Goal: Check status: Check status

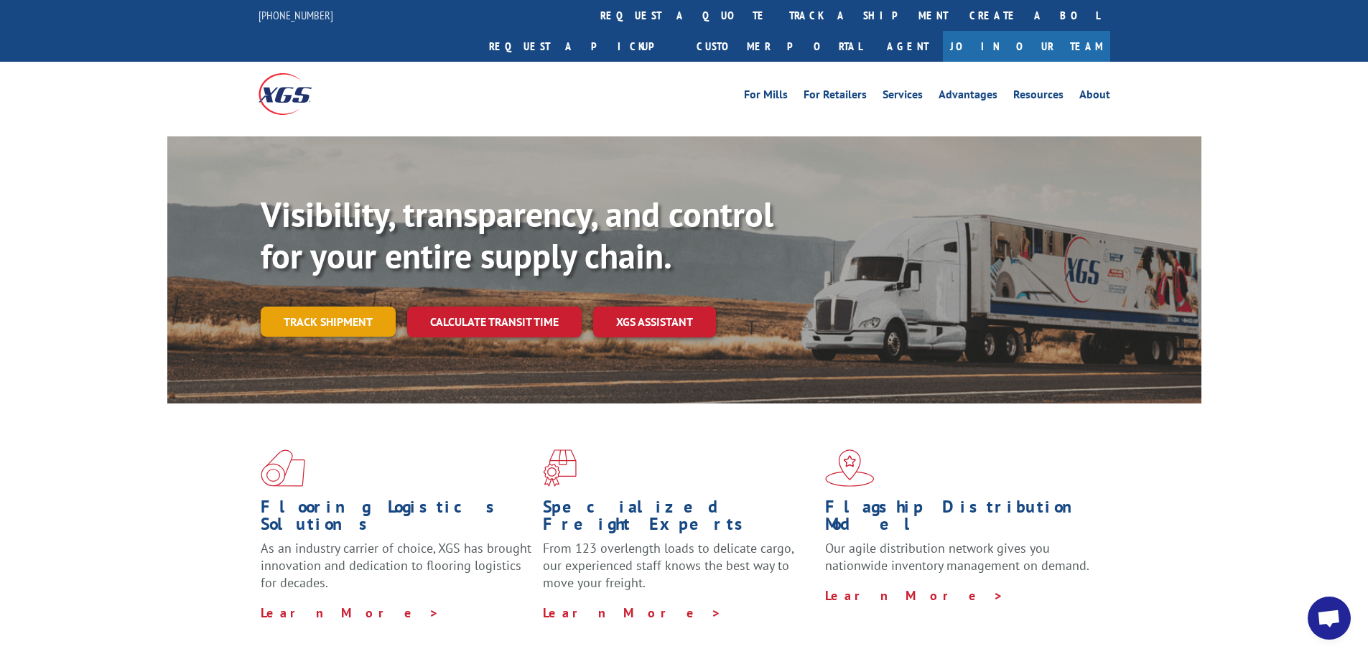
click at [300, 307] on link "Track shipment" at bounding box center [328, 322] width 135 height 30
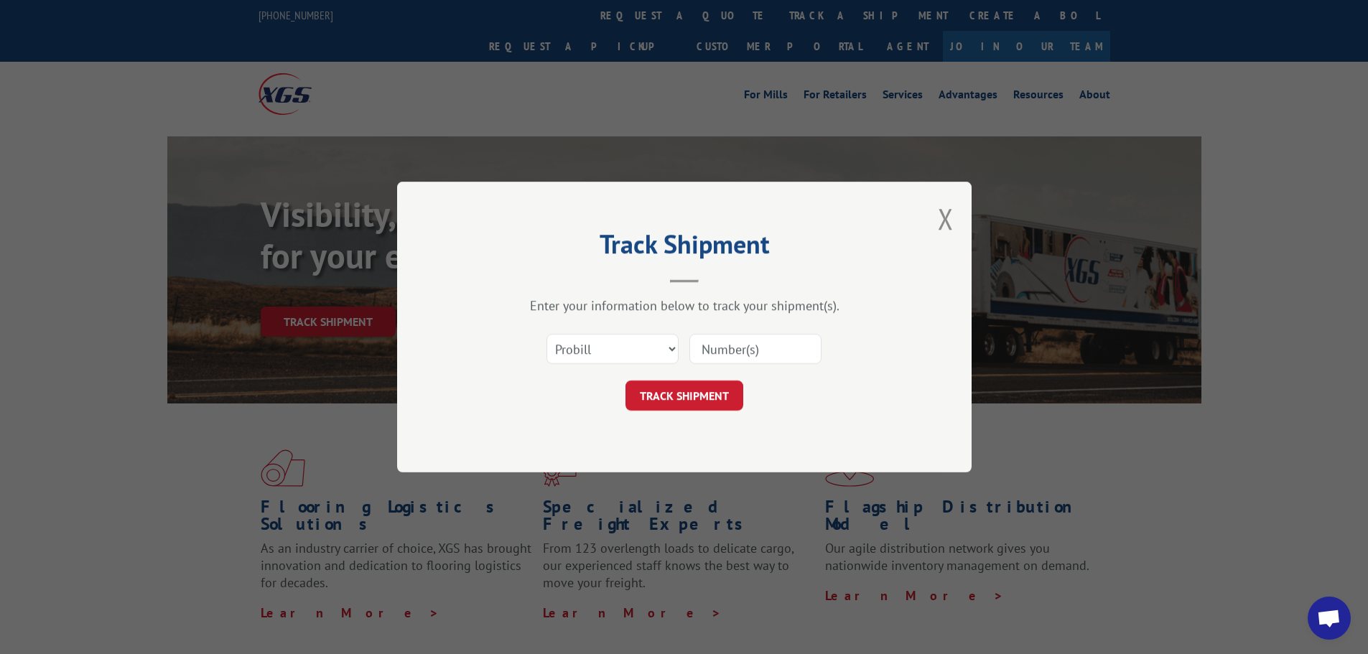
click at [769, 365] on div at bounding box center [756, 349] width 132 height 33
click at [769, 355] on input at bounding box center [756, 349] width 132 height 30
click at [680, 405] on button "TRACK SHIPMENT" at bounding box center [685, 396] width 118 height 30
click at [746, 343] on input at bounding box center [756, 349] width 132 height 30
type input "17469625"
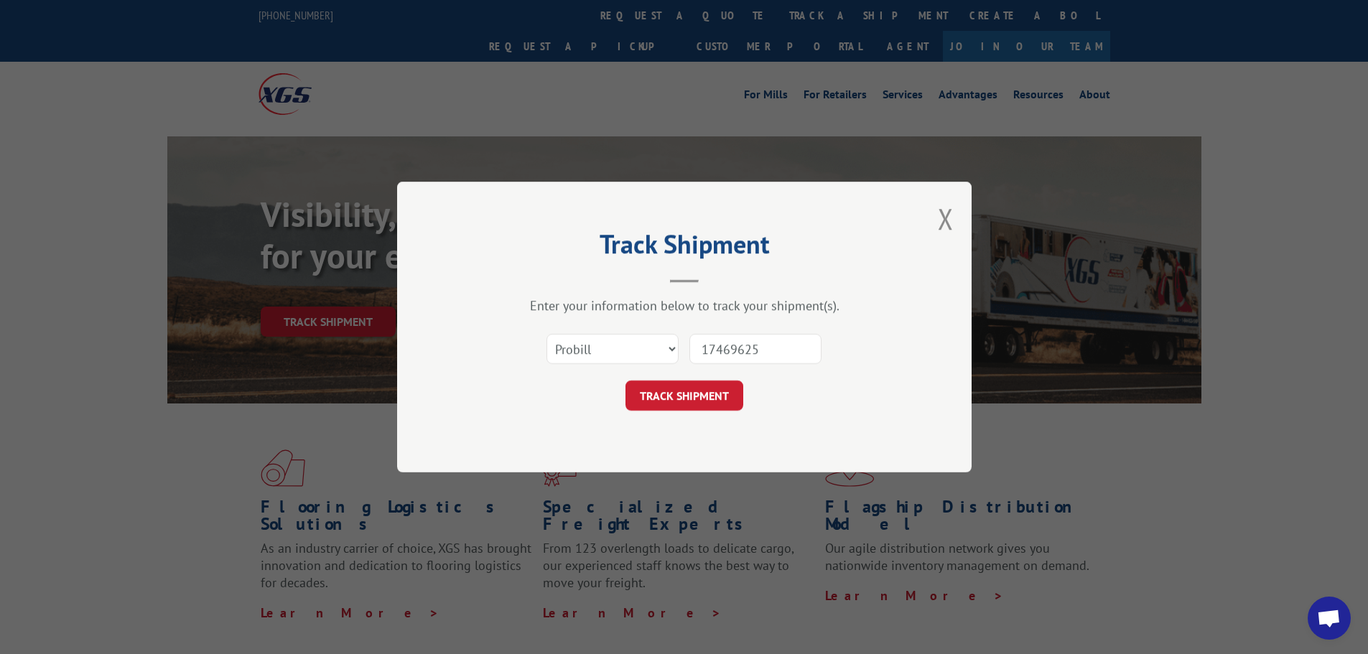
click at [694, 386] on button "TRACK SHIPMENT" at bounding box center [685, 396] width 118 height 30
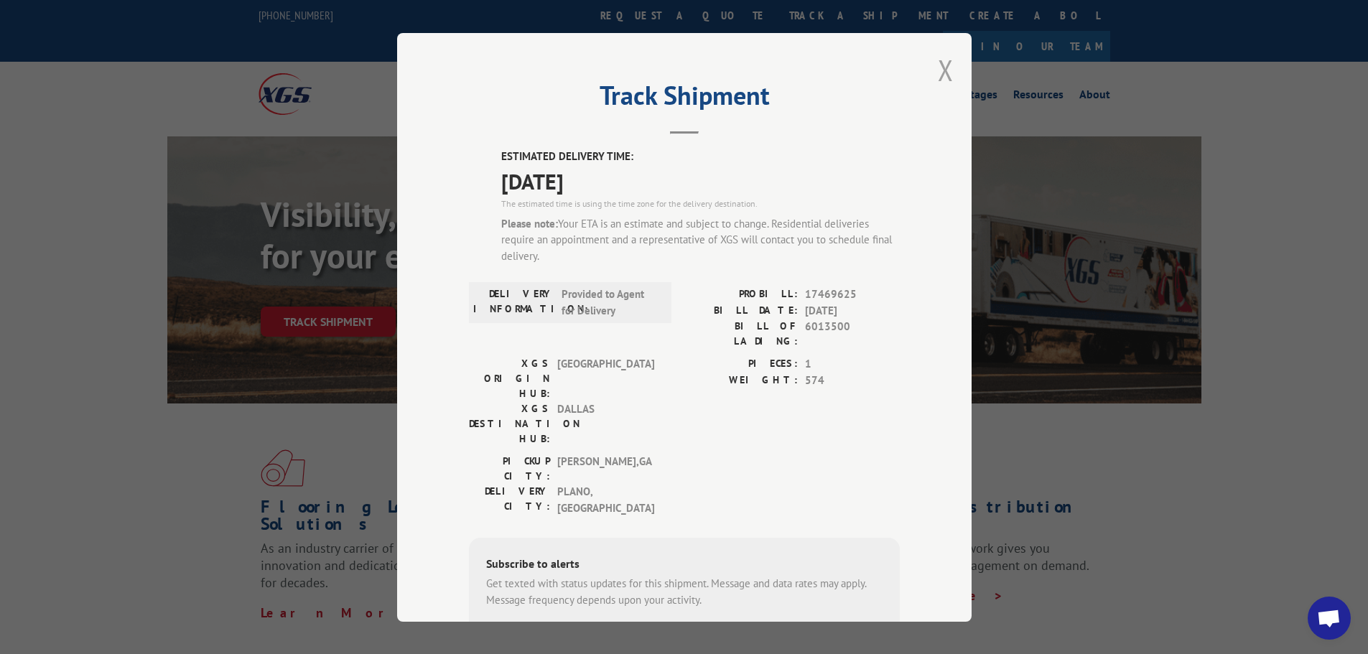
click at [938, 62] on button "Close modal" at bounding box center [946, 70] width 16 height 38
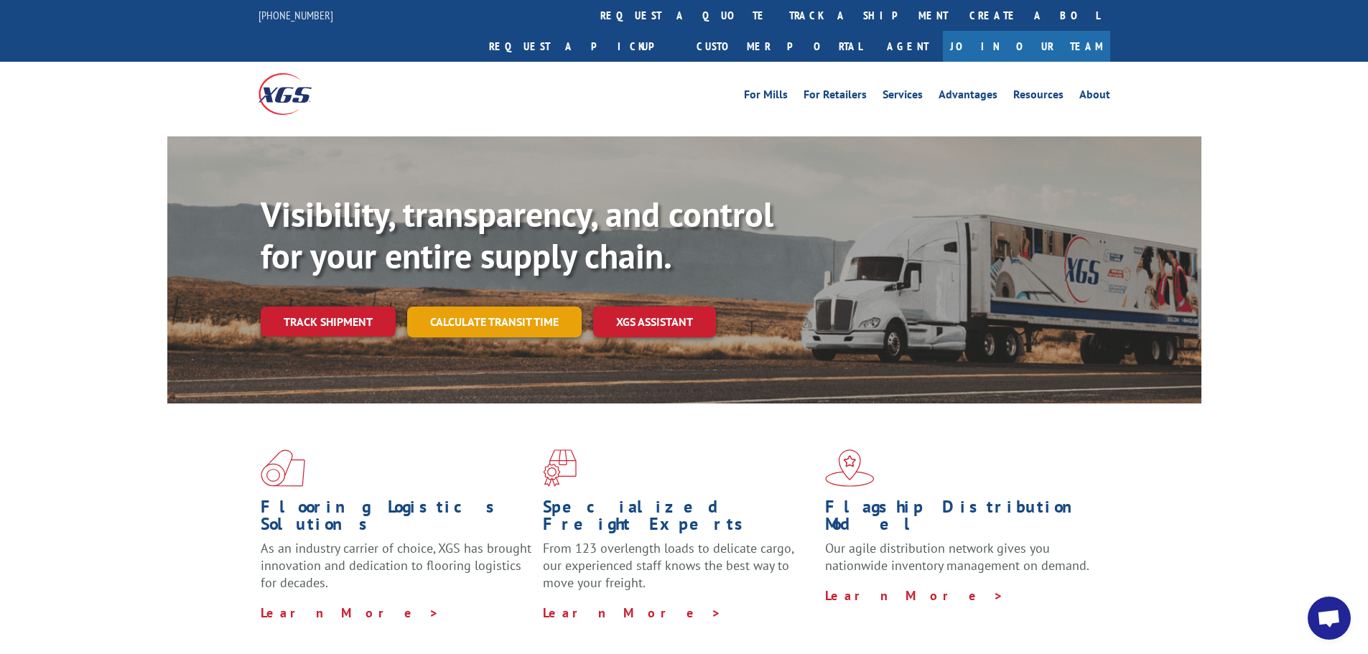
click at [529, 307] on link "Calculate transit time" at bounding box center [494, 322] width 175 height 31
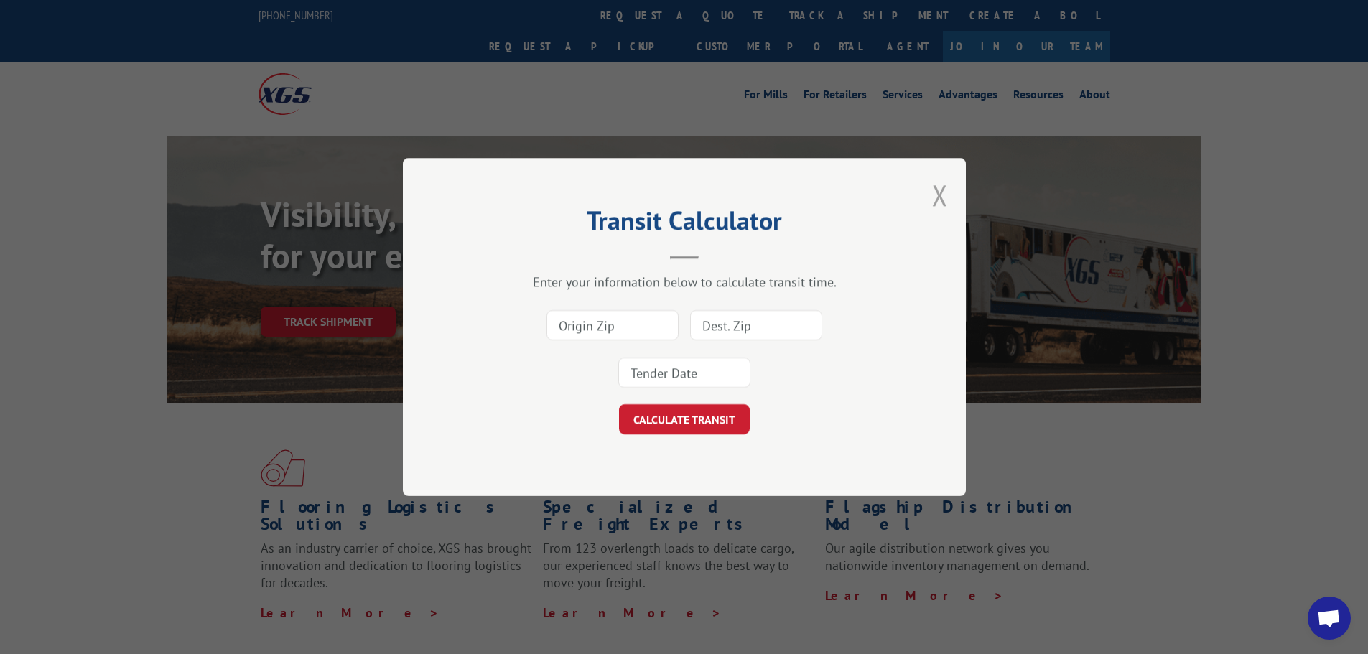
click at [940, 184] on button "Close modal" at bounding box center [940, 195] width 16 height 38
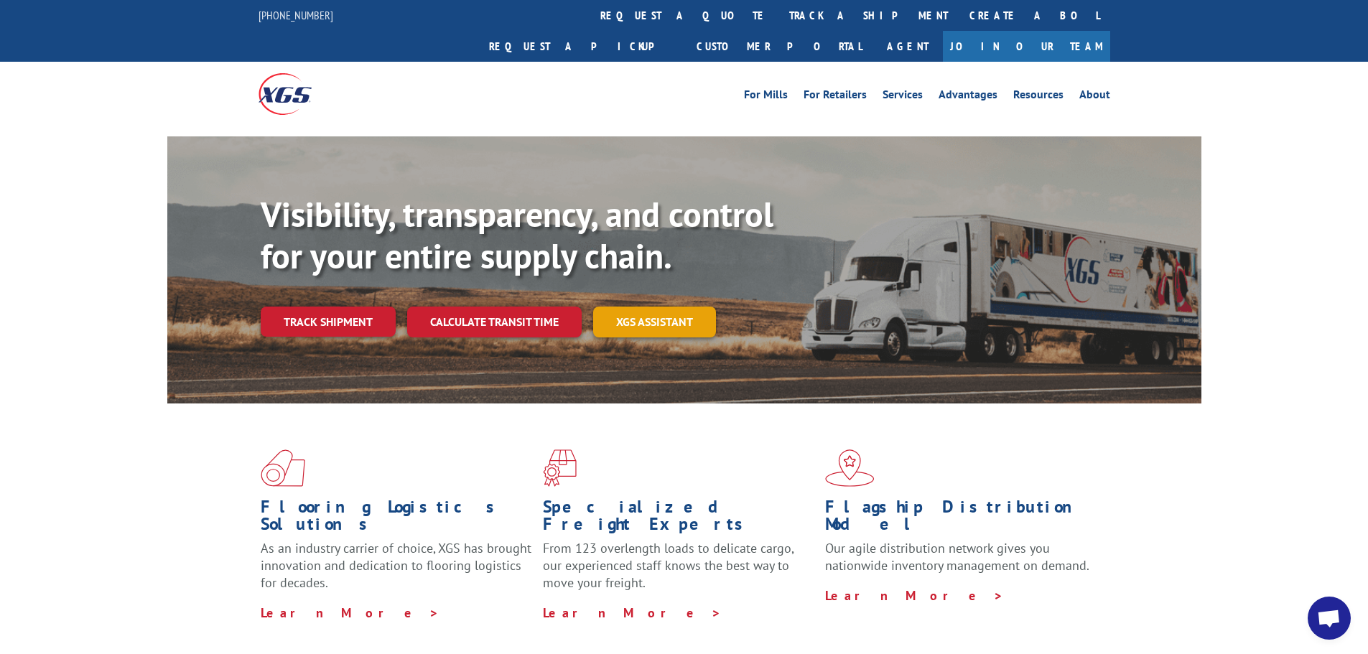
click at [686, 307] on link "XGS ASSISTANT" at bounding box center [654, 322] width 123 height 31
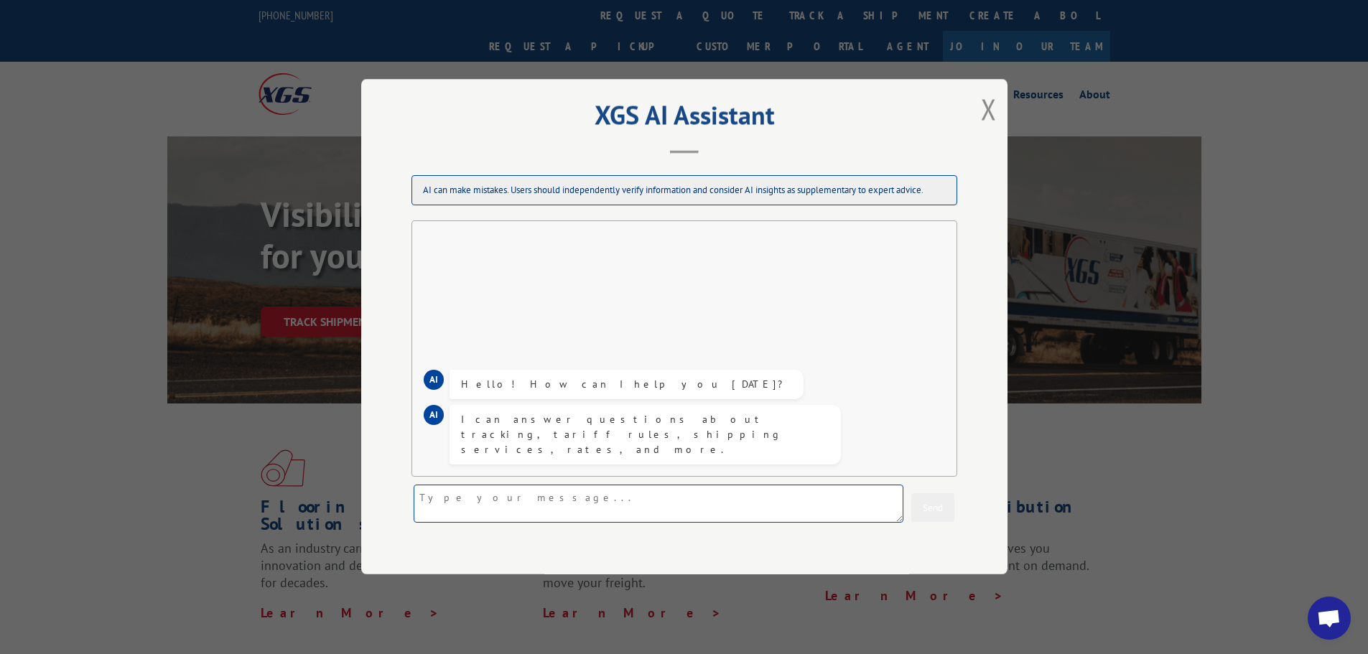
click at [608, 488] on textarea at bounding box center [659, 505] width 490 height 38
click at [621, 493] on textarea at bounding box center [659, 505] width 490 height 38
type textarea "check on delivery"
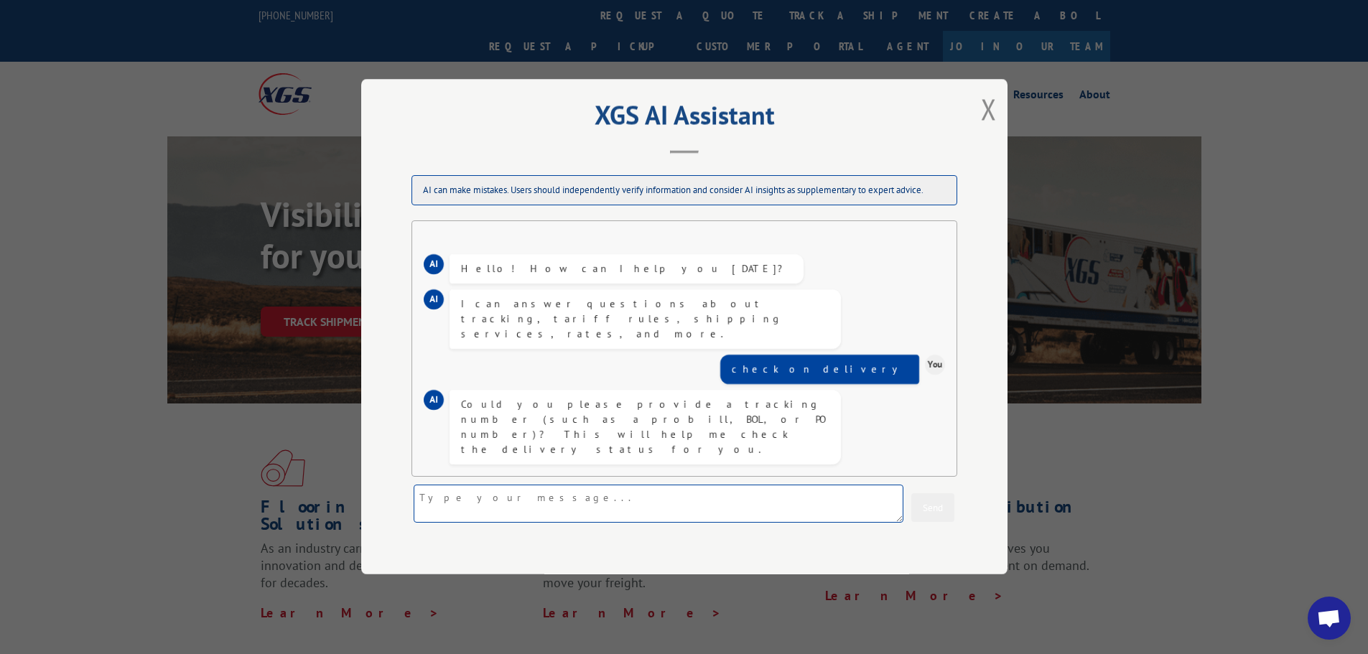
click at [769, 503] on textarea at bounding box center [659, 505] width 490 height 38
type textarea "17469625"
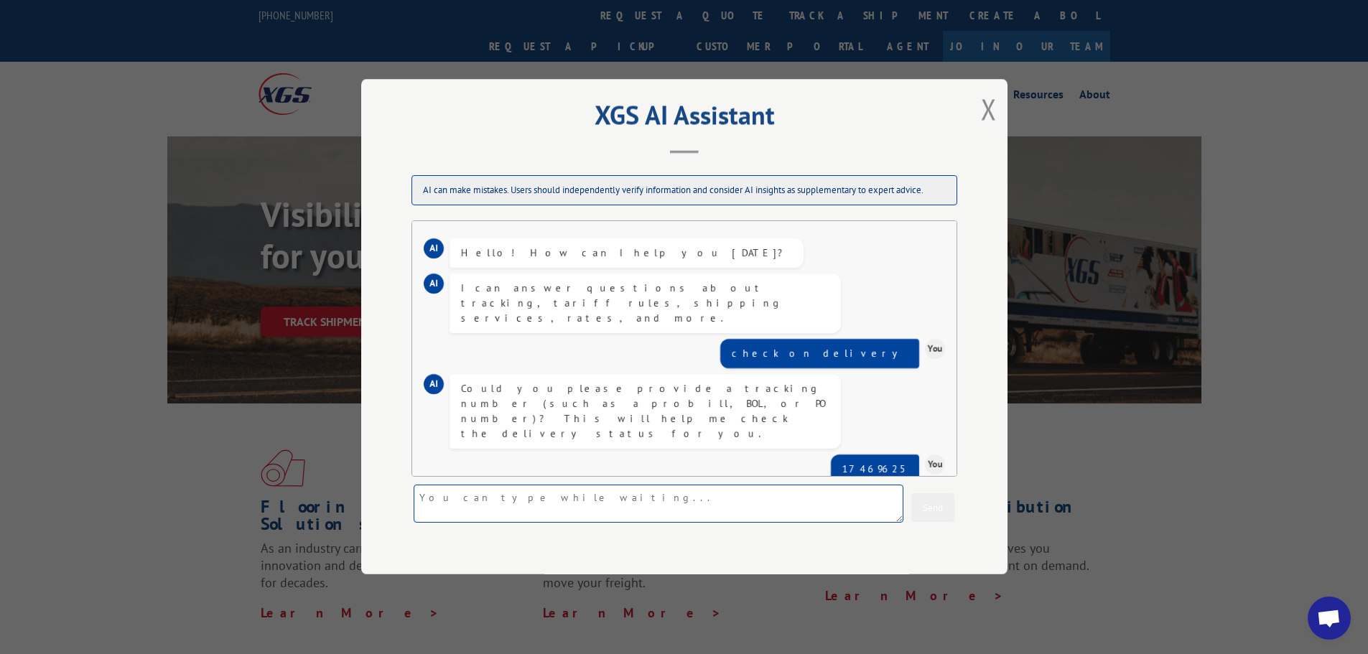
scroll to position [190, 0]
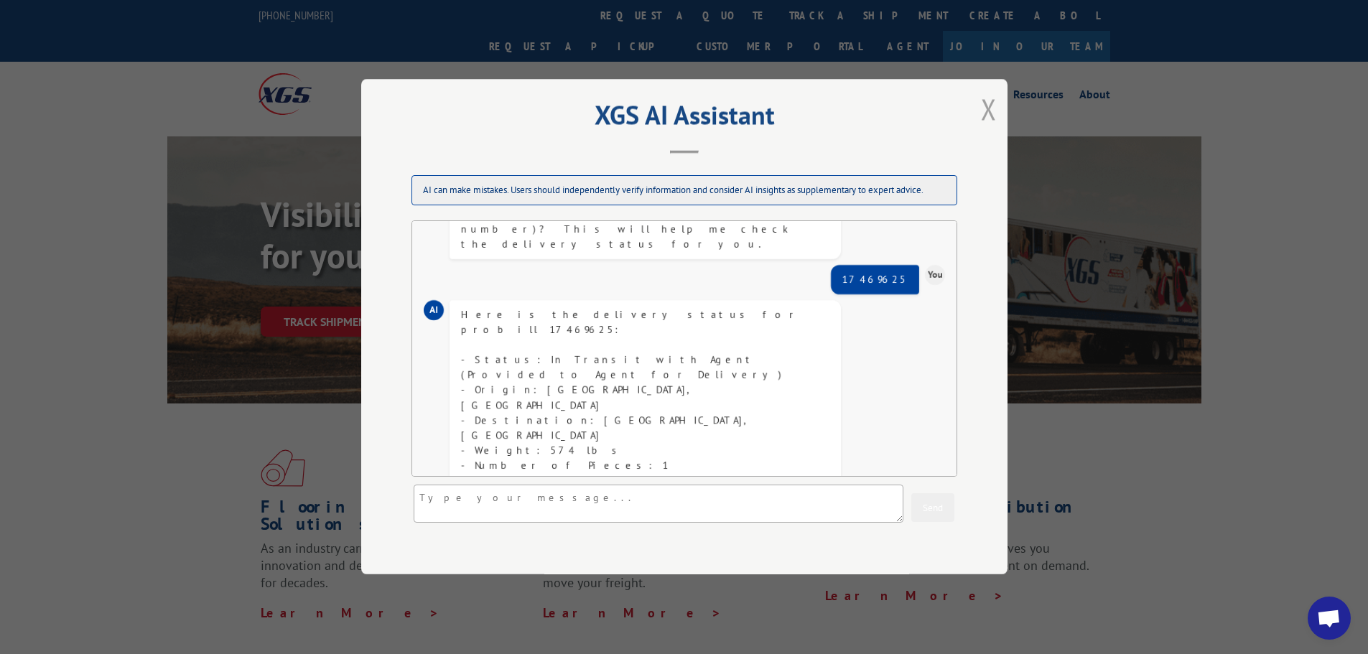
click at [990, 106] on button "Close modal" at bounding box center [989, 109] width 16 height 38
